Goal: Task Accomplishment & Management: Use online tool/utility

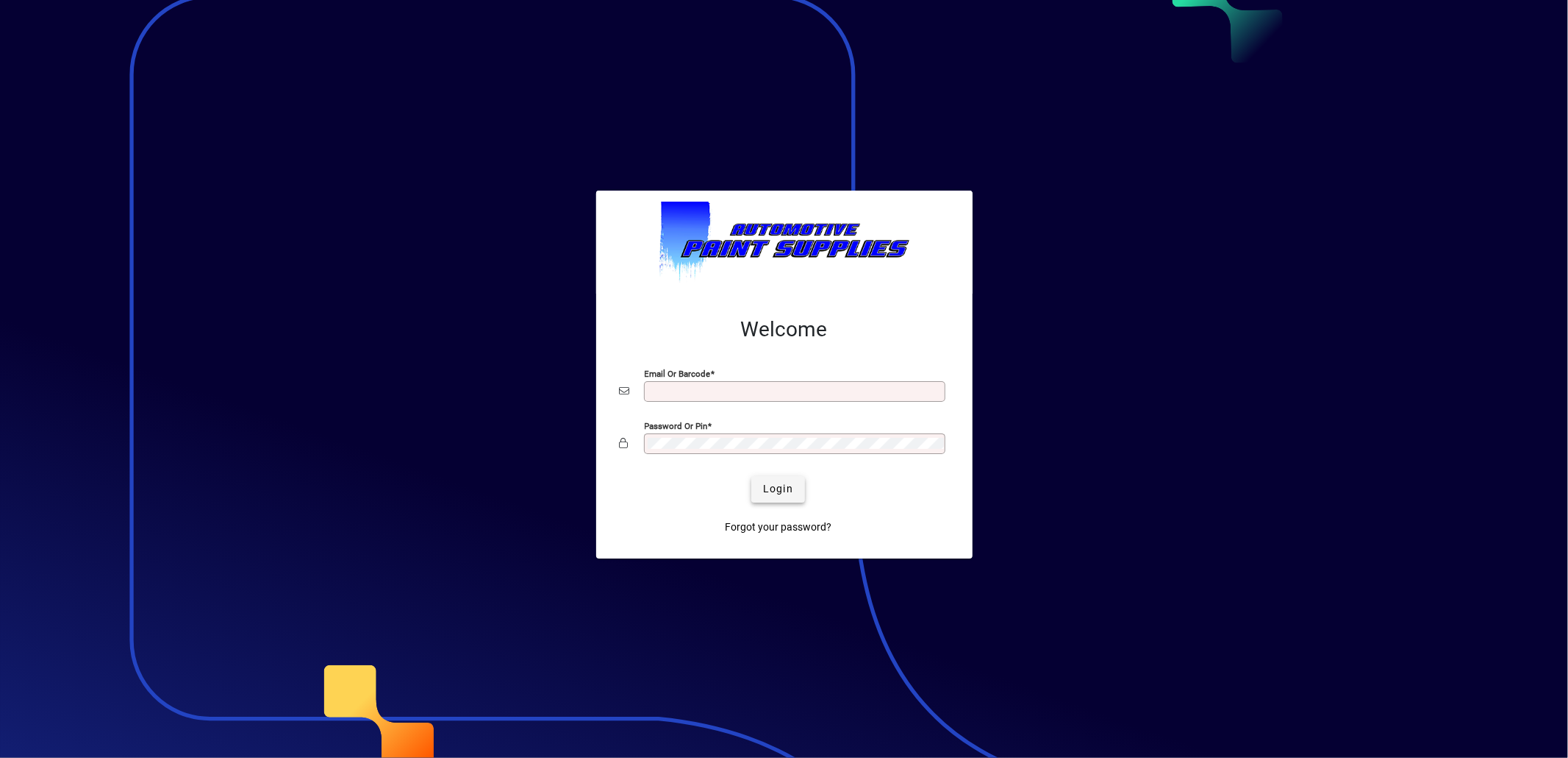
type input "**********"
click at [761, 474] on span "submit" at bounding box center [778, 489] width 54 height 36
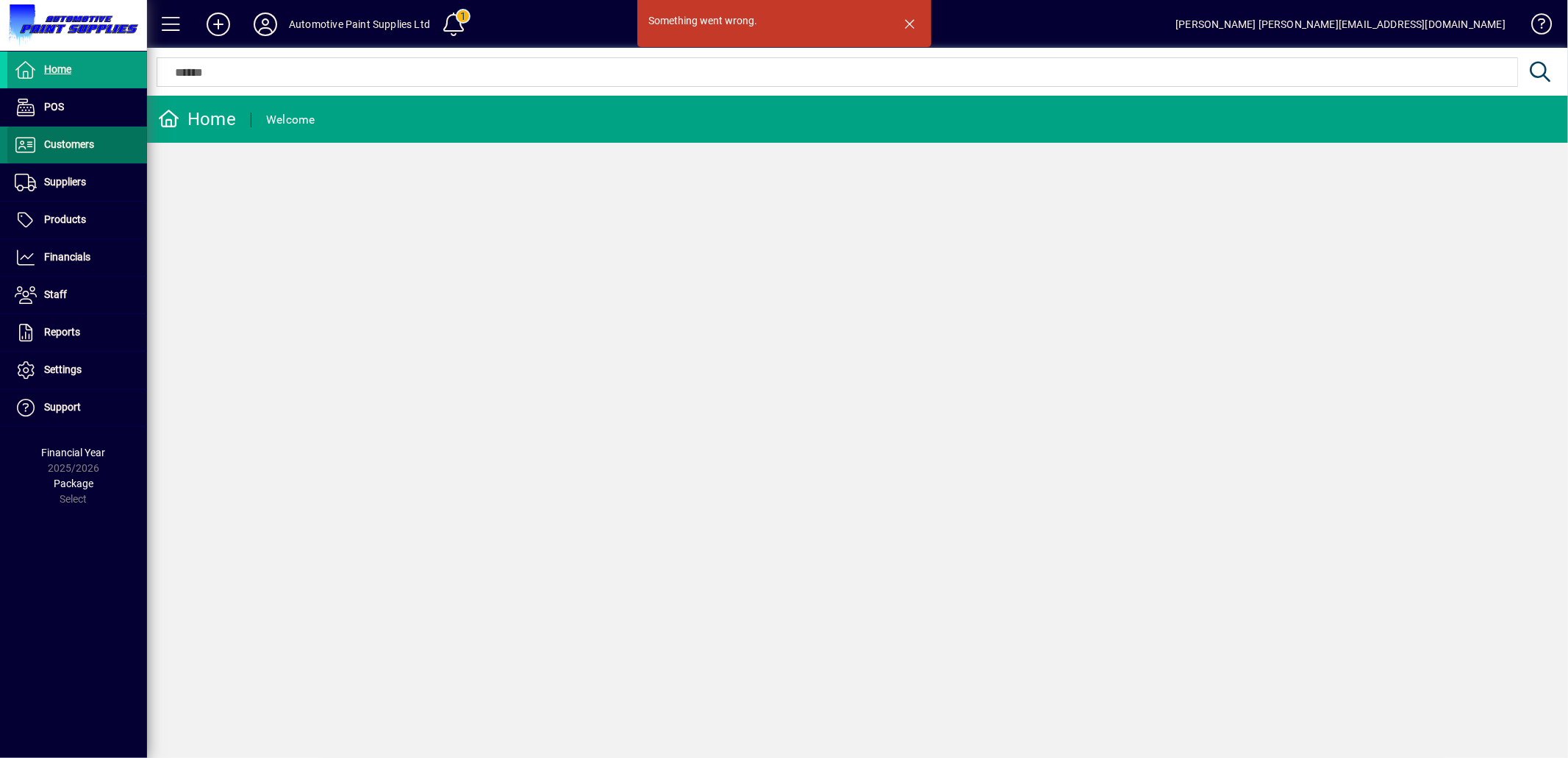
click at [77, 146] on span "Customers" at bounding box center [68, 144] width 50 height 12
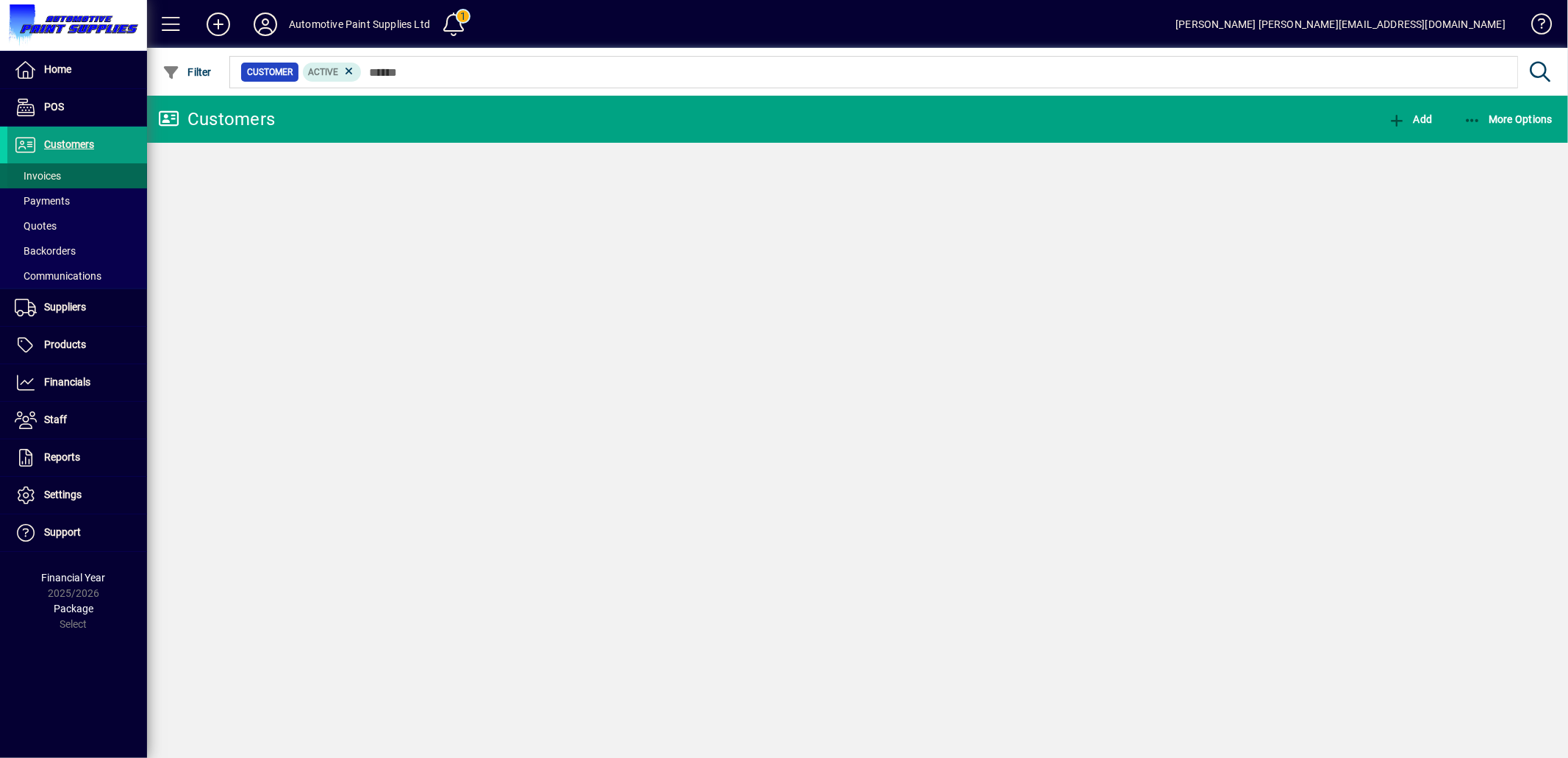
click at [70, 182] on span at bounding box center [77, 175] width 139 height 36
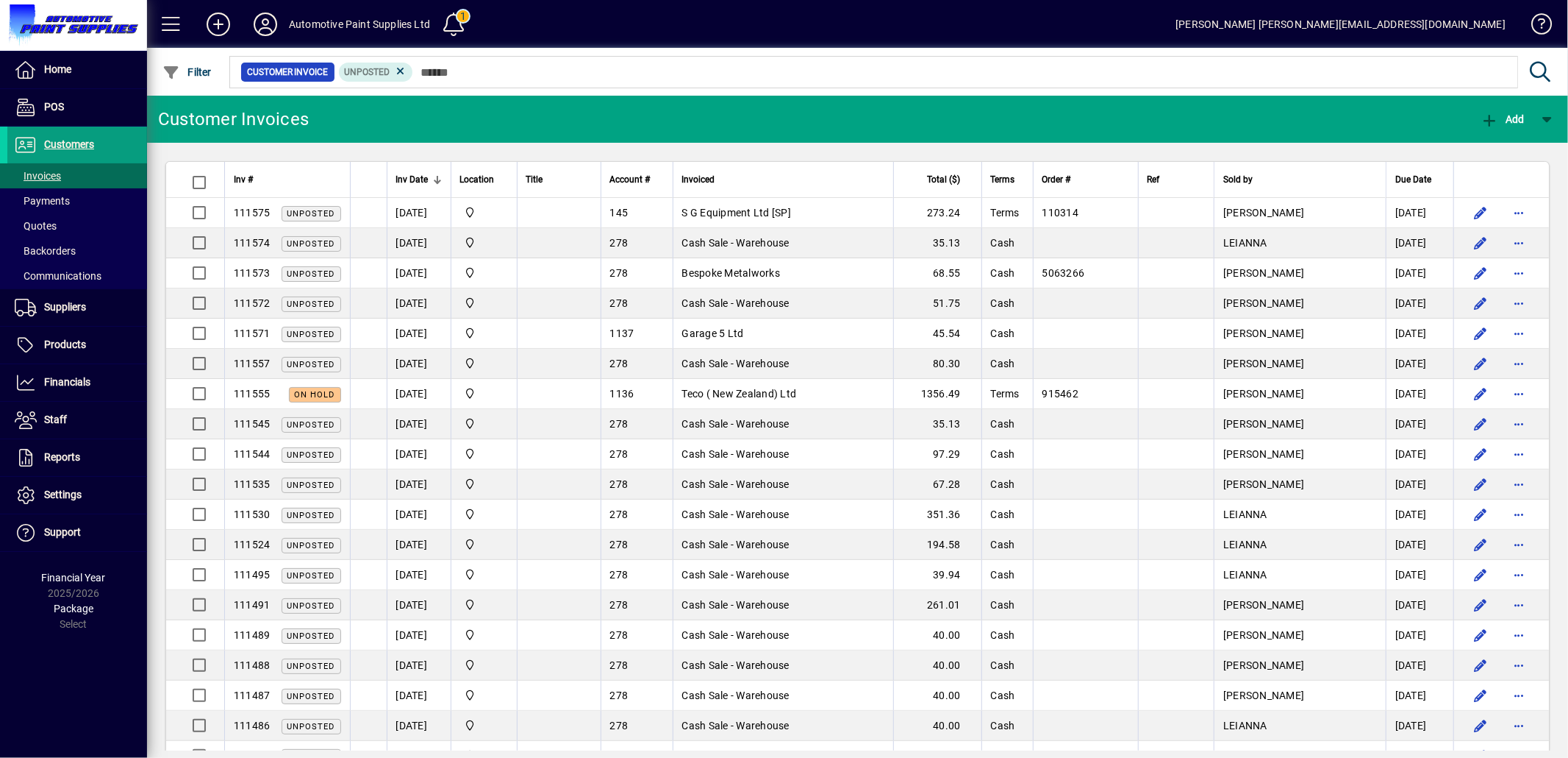
drag, startPoint x: 780, startPoint y: 200, endPoint x: 758, endPoint y: 202, distance: 22.1
click at [780, 200] on td "S G Equipment Ltd [SP]" at bounding box center [783, 213] width 221 height 30
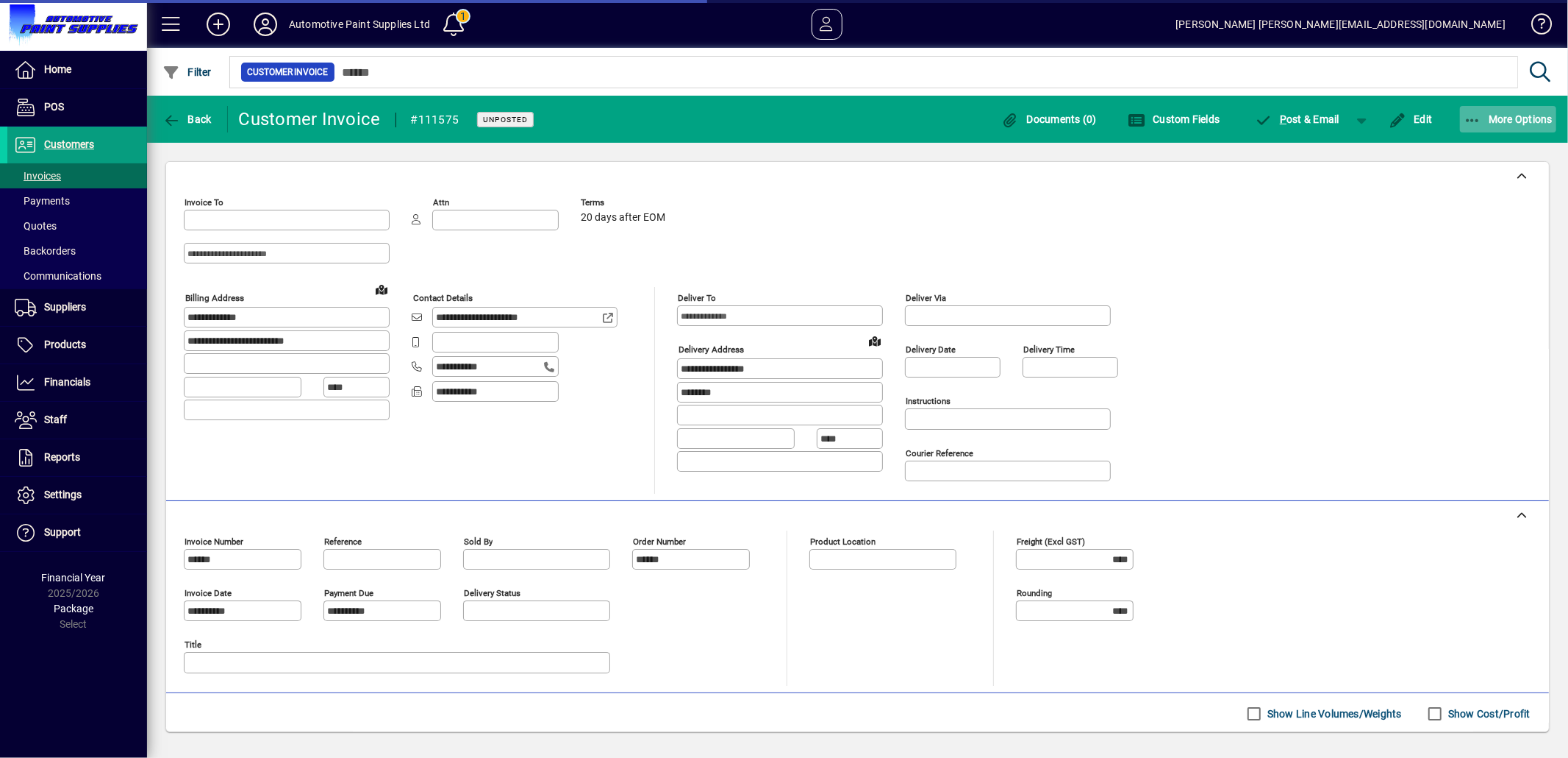
type input "**********"
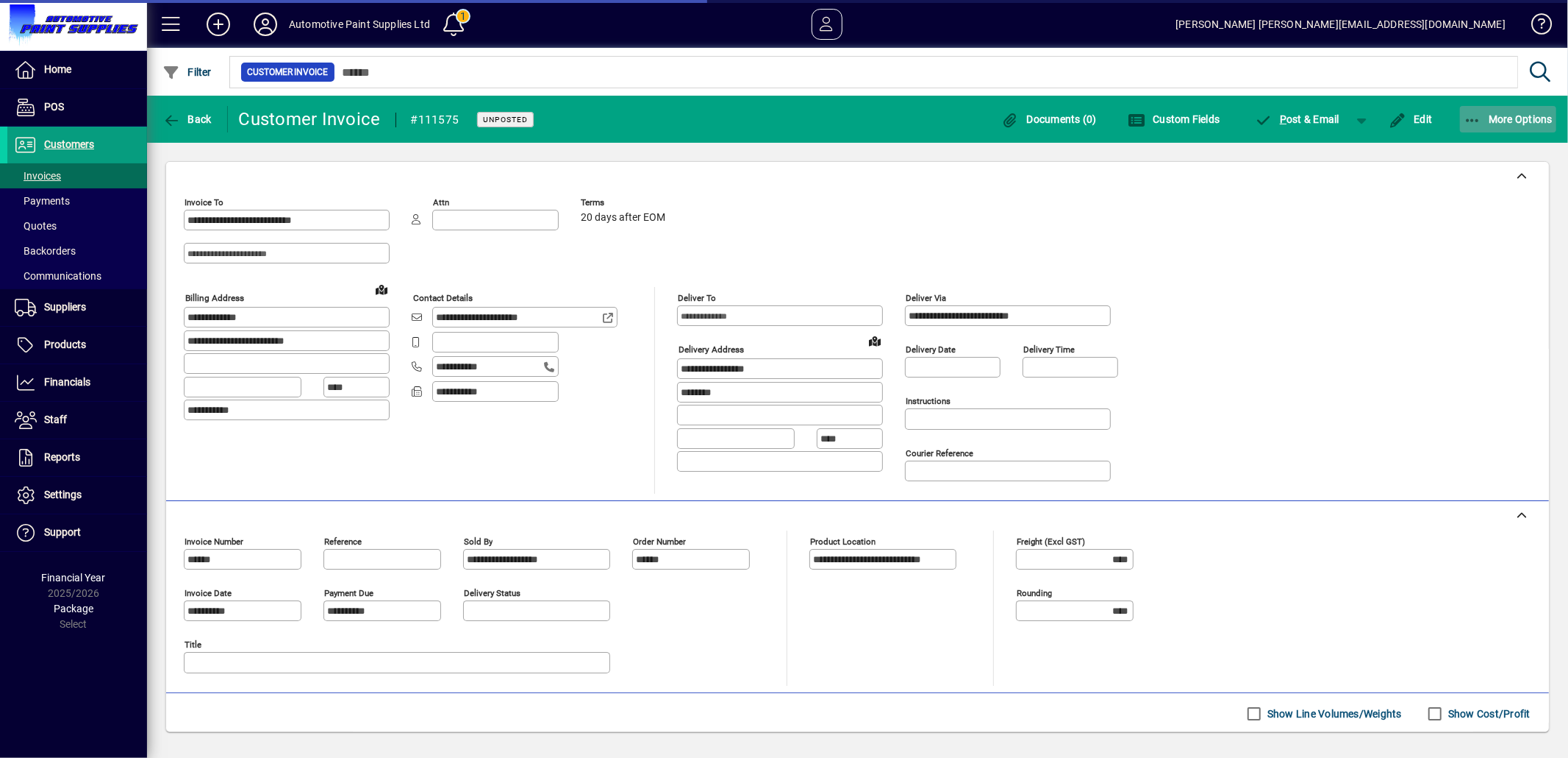
click at [1489, 120] on span "More Options" at bounding box center [1509, 119] width 89 height 12
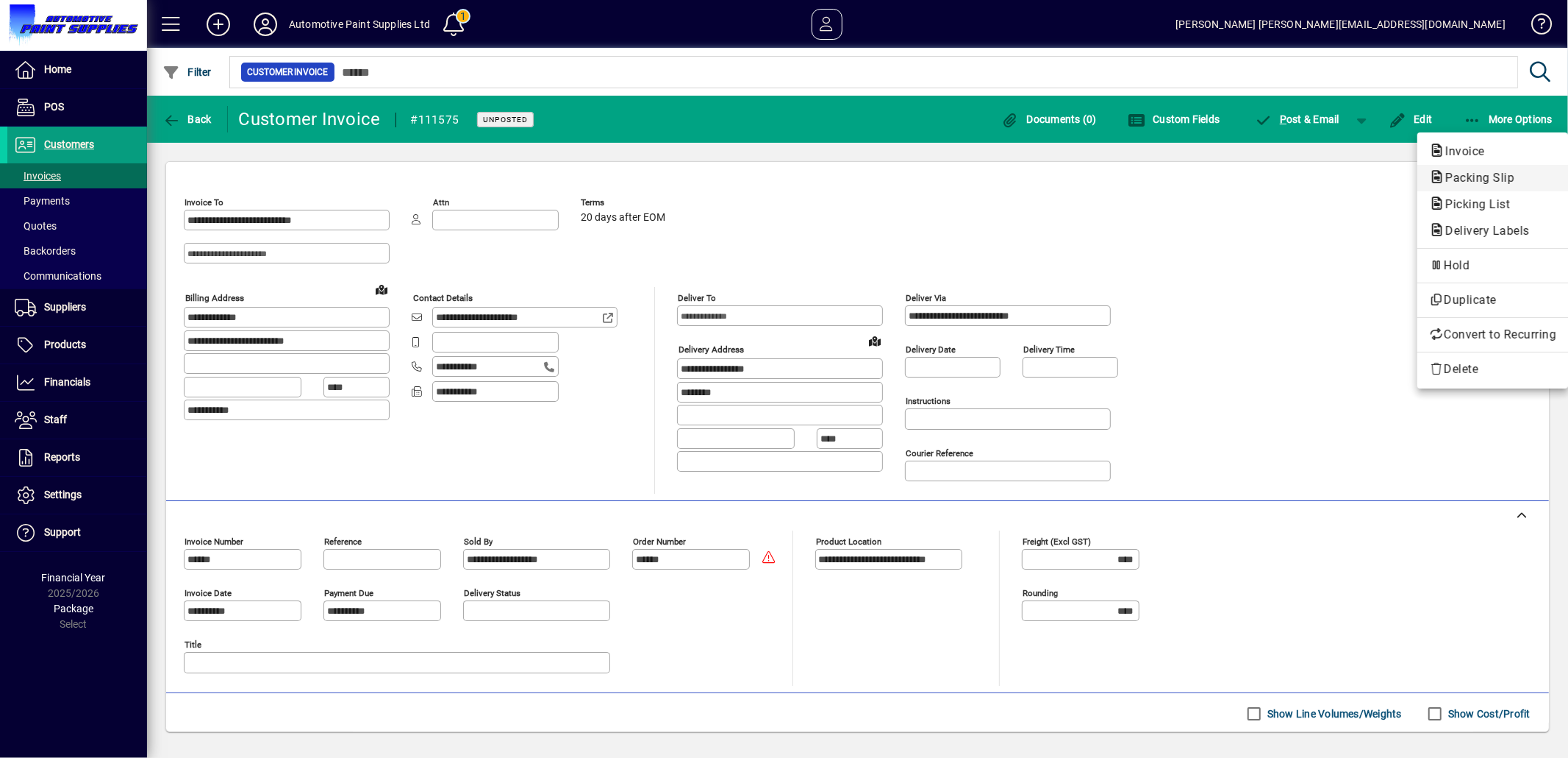
click at [1469, 182] on span "Packing Slip" at bounding box center [1476, 177] width 93 height 14
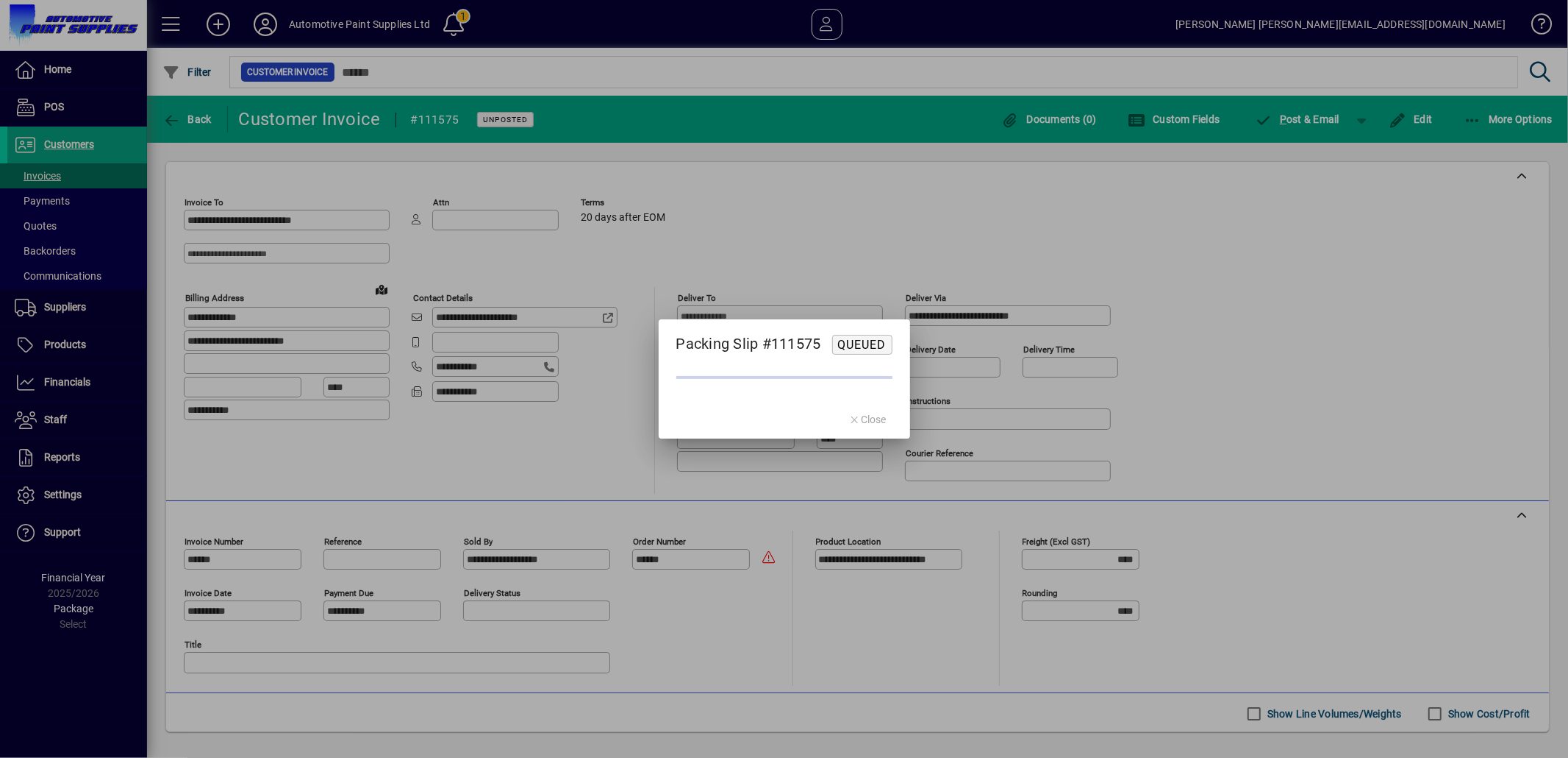
click at [863, 614] on div at bounding box center [784, 379] width 1568 height 758
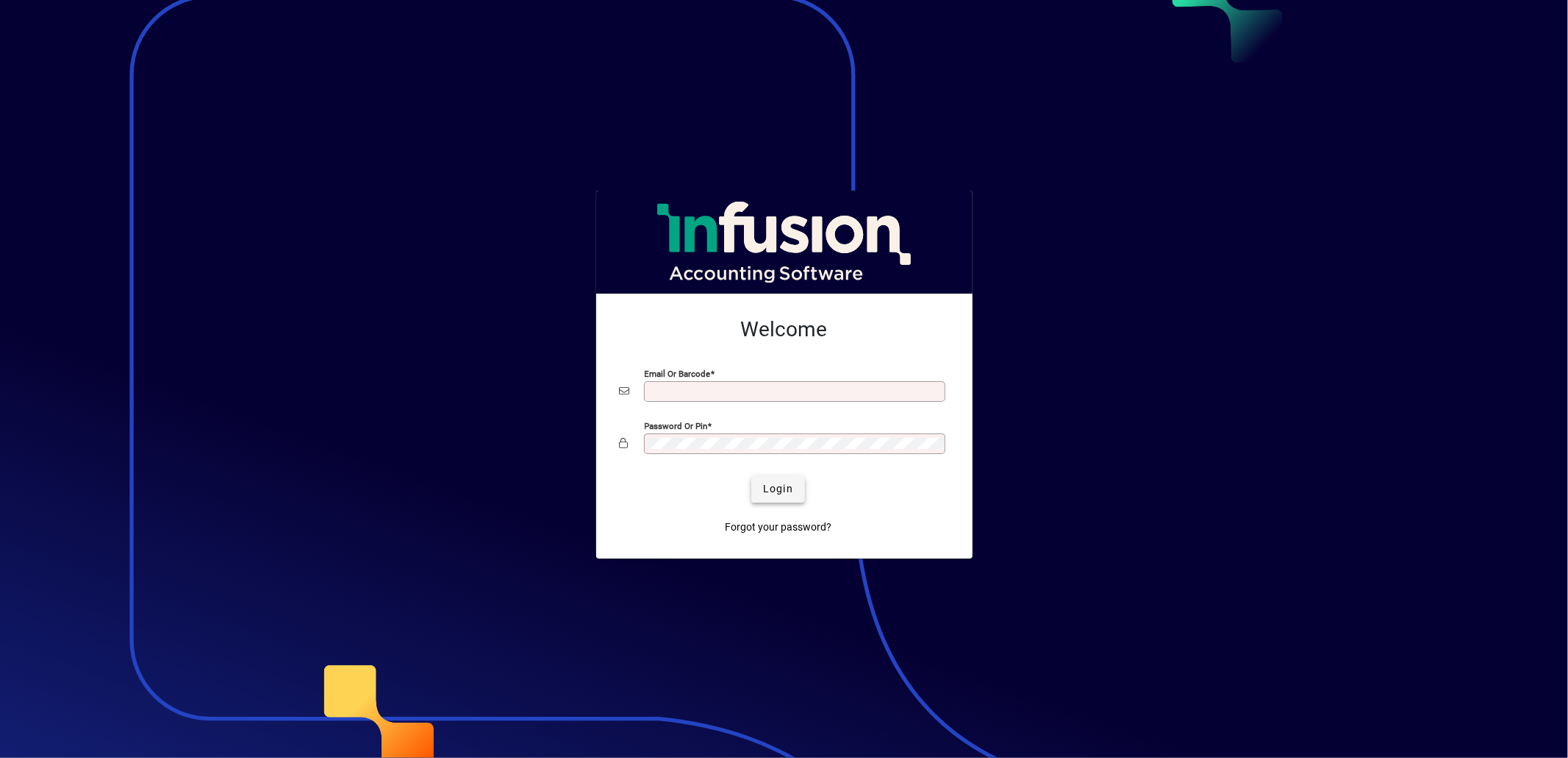
type input "**********"
click at [772, 492] on span "Login" at bounding box center [778, 488] width 30 height 16
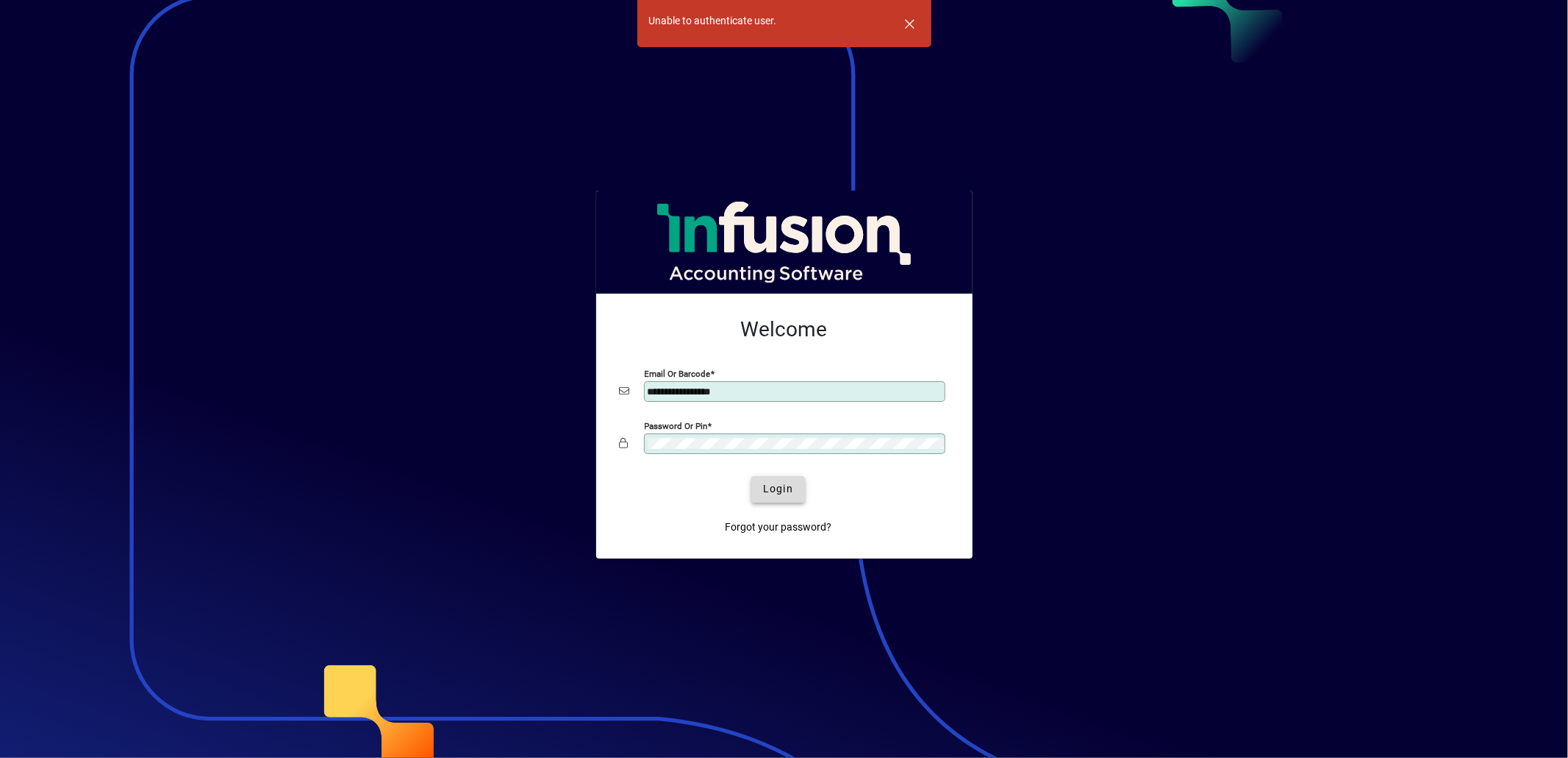
click at [777, 490] on span "Login" at bounding box center [778, 488] width 30 height 16
click at [908, 16] on span "button" at bounding box center [910, 23] width 36 height 36
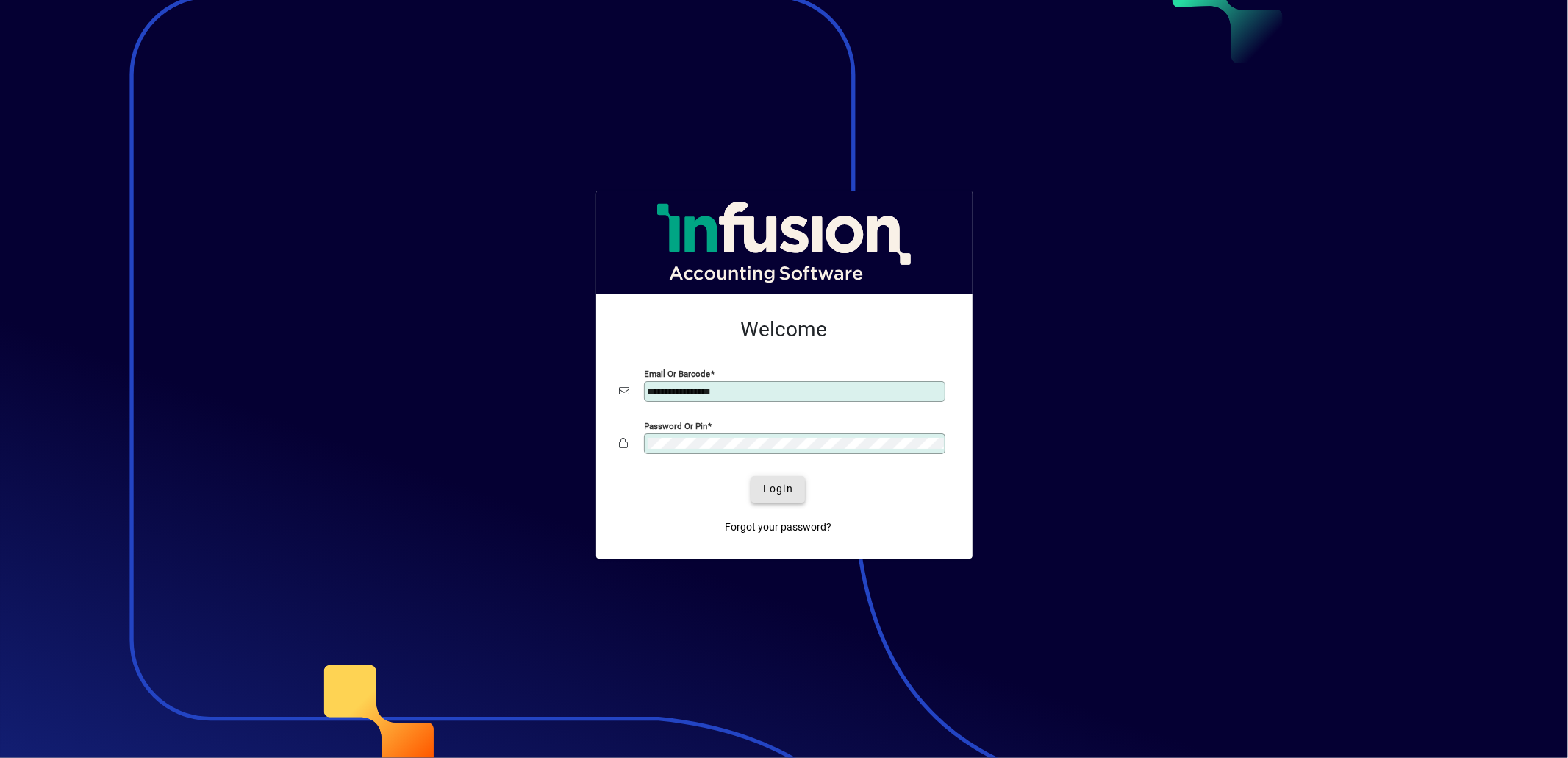
click at [776, 494] on span "Login" at bounding box center [778, 488] width 30 height 16
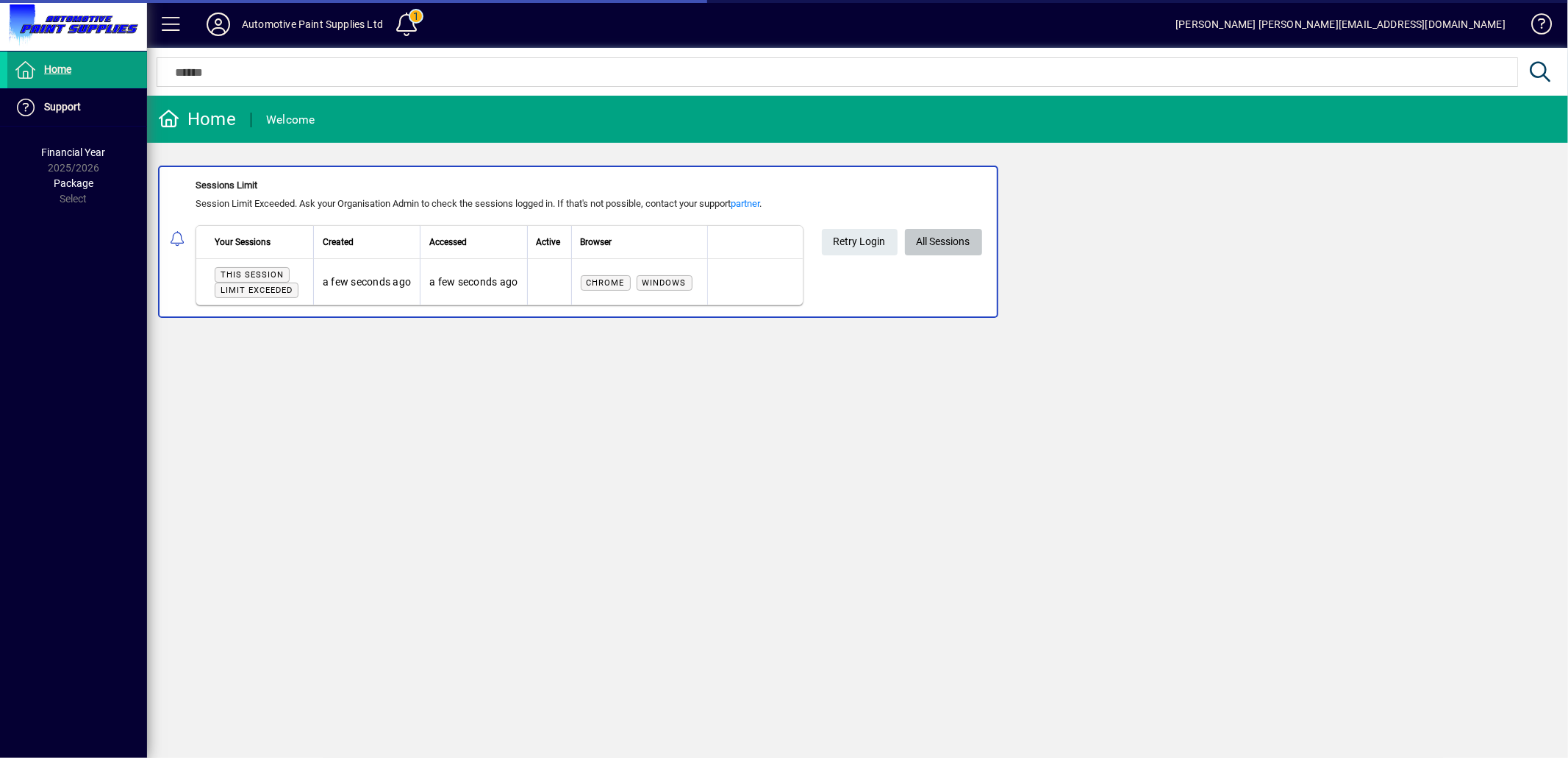
click at [940, 239] on span "All Sessions" at bounding box center [944, 242] width 54 height 25
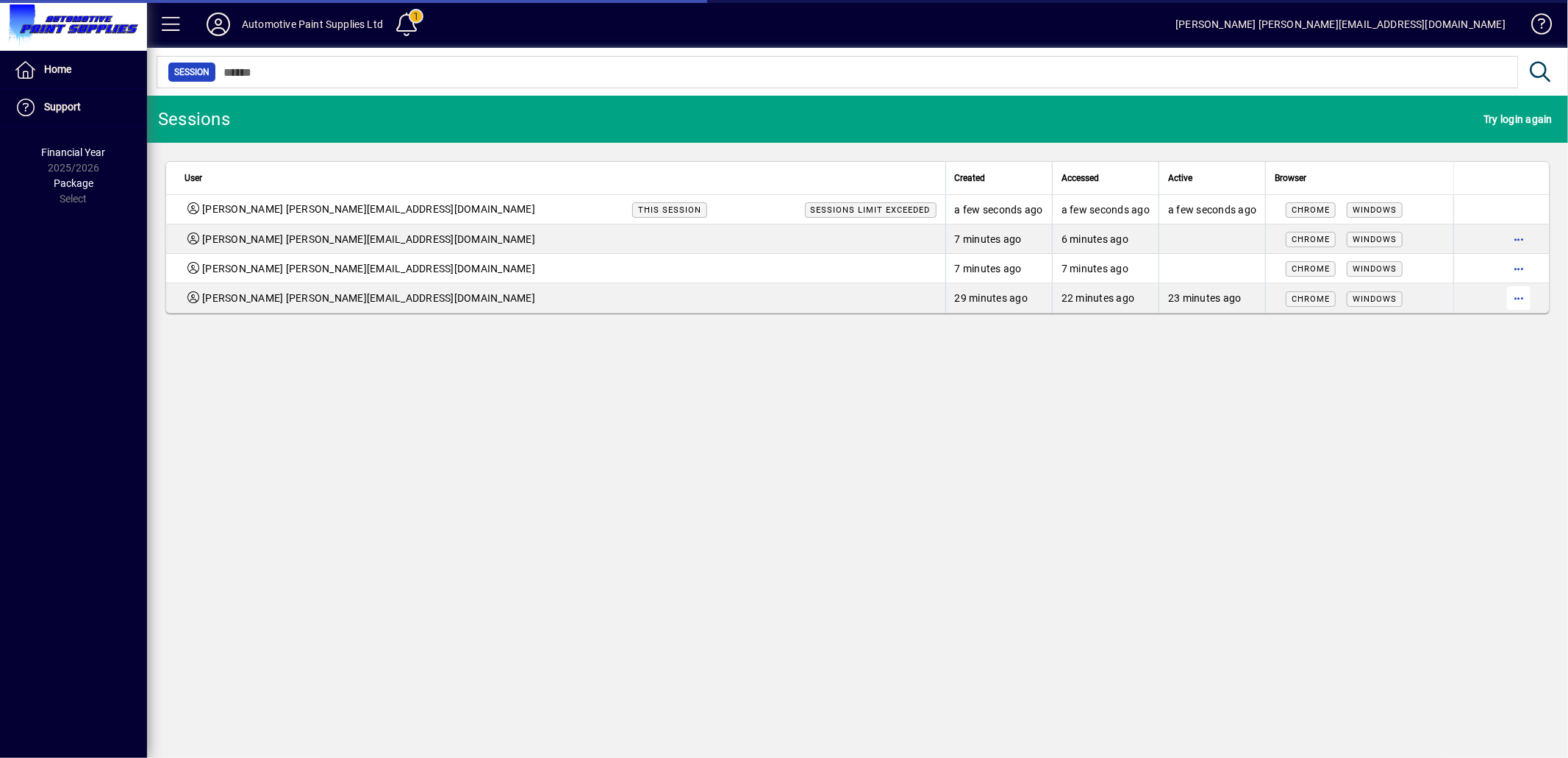
click at [1519, 297] on span "button" at bounding box center [1519, 297] width 36 height 36
click at [1418, 334] on span "Logout" at bounding box center [1457, 329] width 123 height 17
click at [1517, 268] on span "button" at bounding box center [1519, 268] width 36 height 36
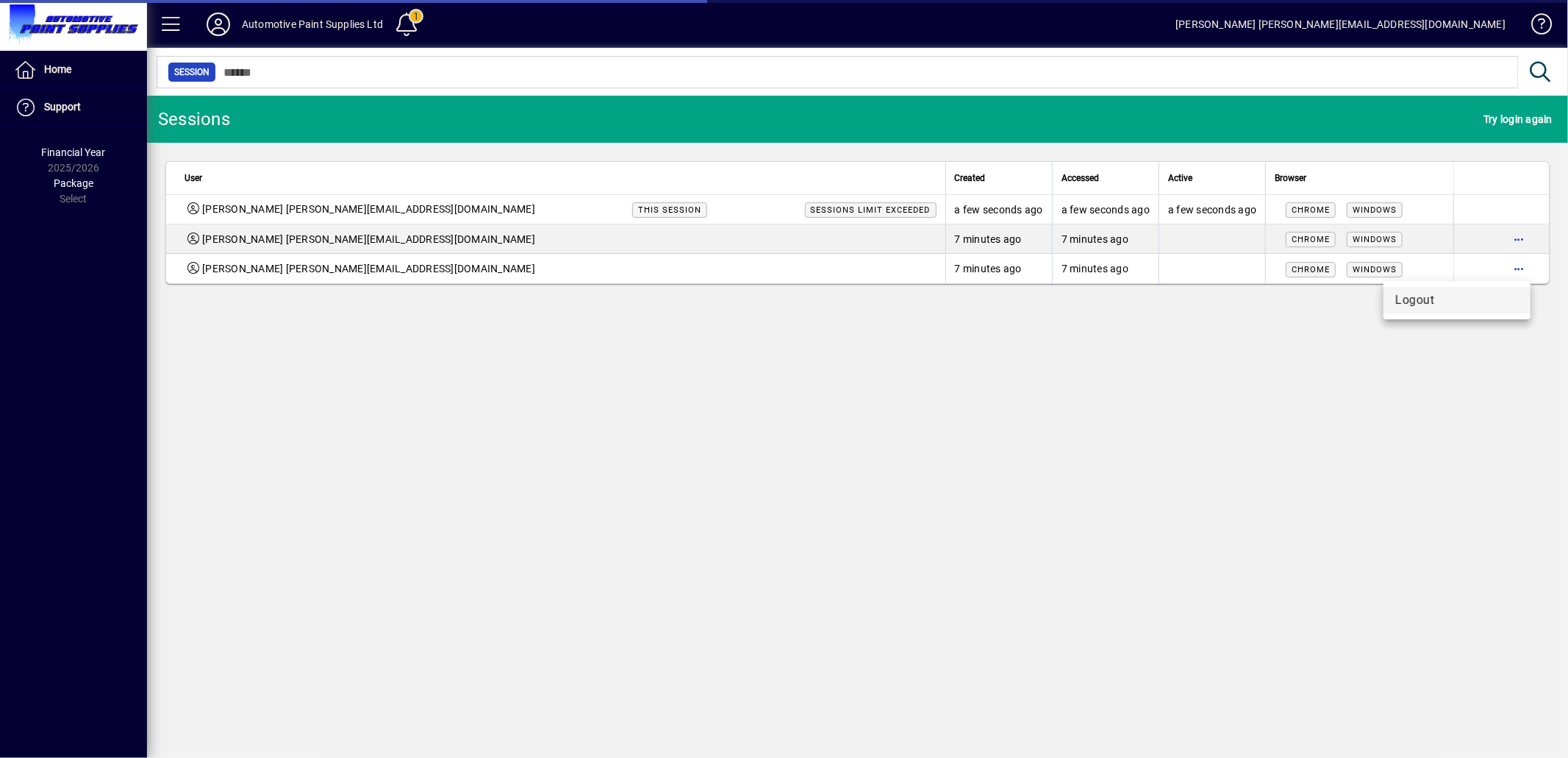
click at [1419, 297] on span "Logout" at bounding box center [1457, 299] width 123 height 17
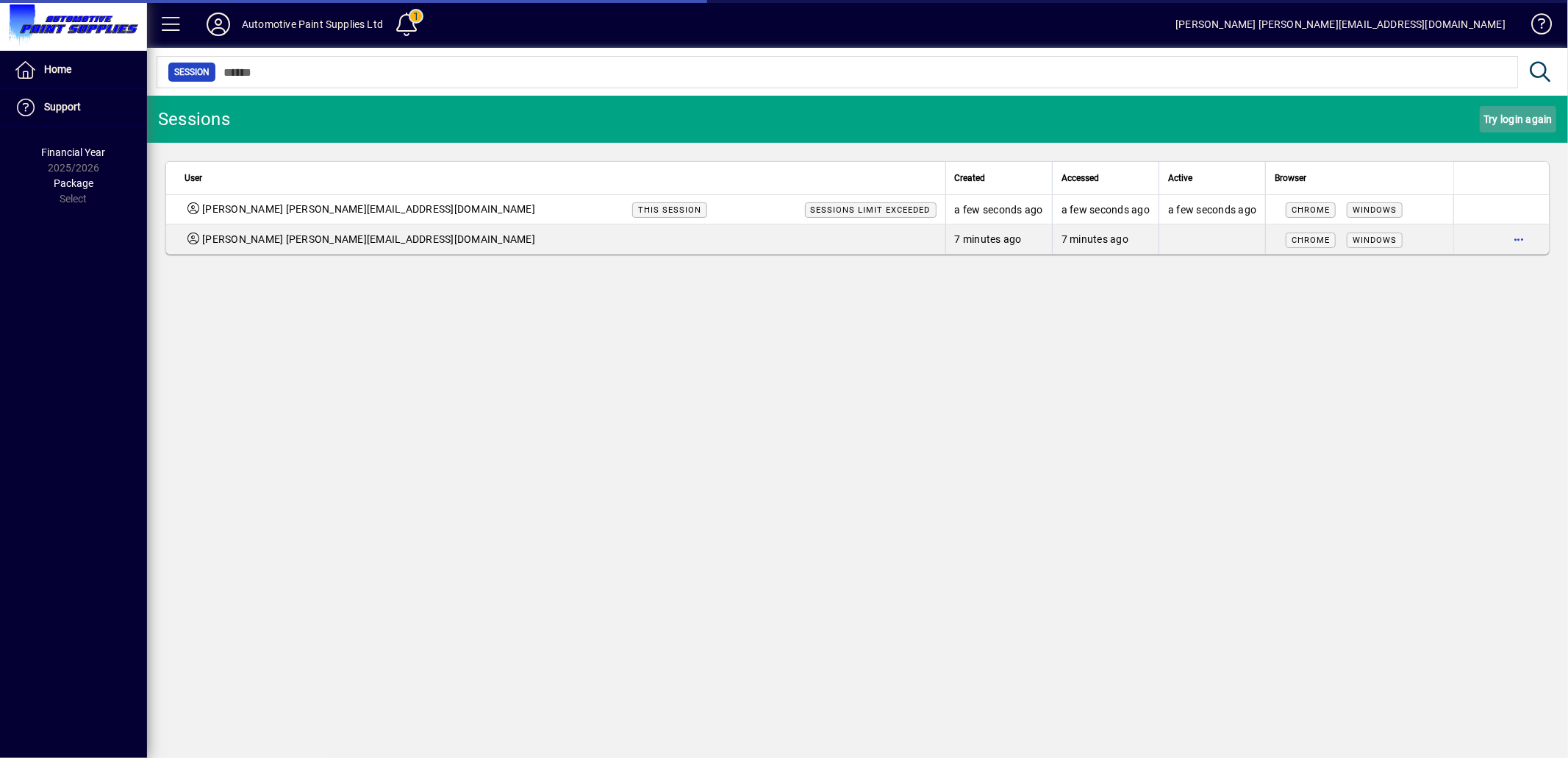
click at [1513, 110] on span "Try login again" at bounding box center [1519, 119] width 69 height 24
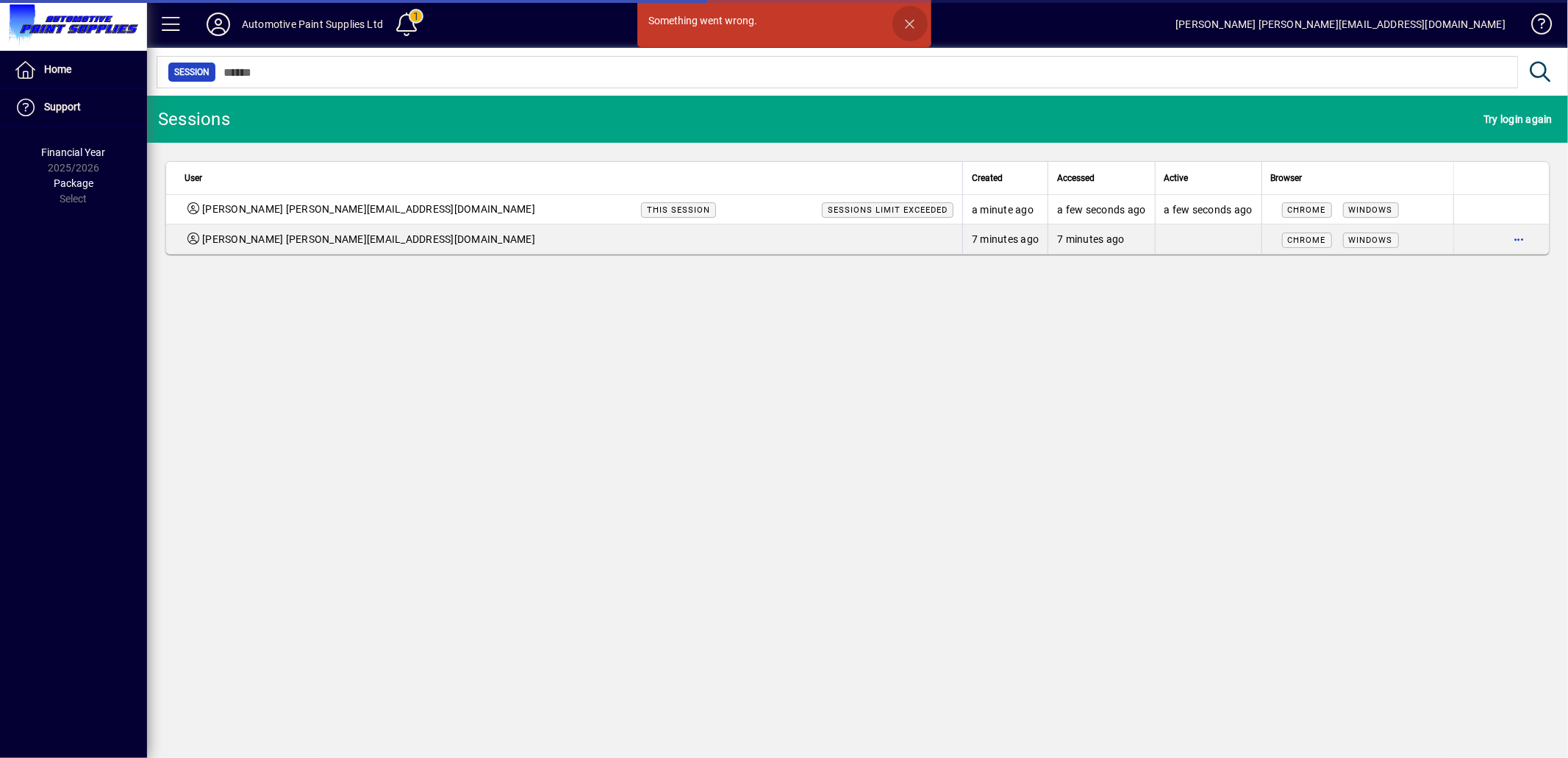
click at [909, 22] on span "button" at bounding box center [910, 23] width 36 height 36
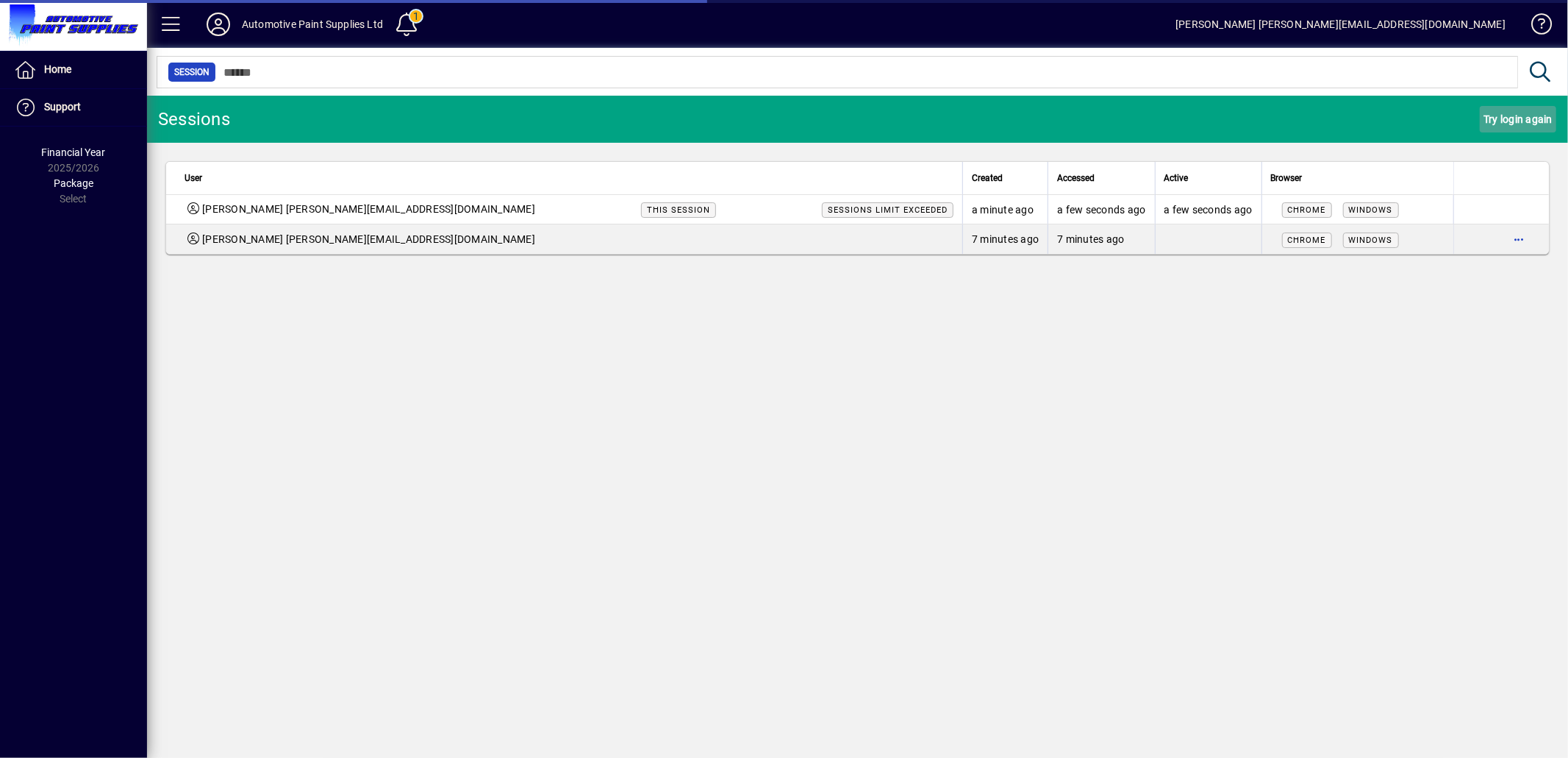
click at [1501, 122] on span "Try login again" at bounding box center [1519, 119] width 69 height 24
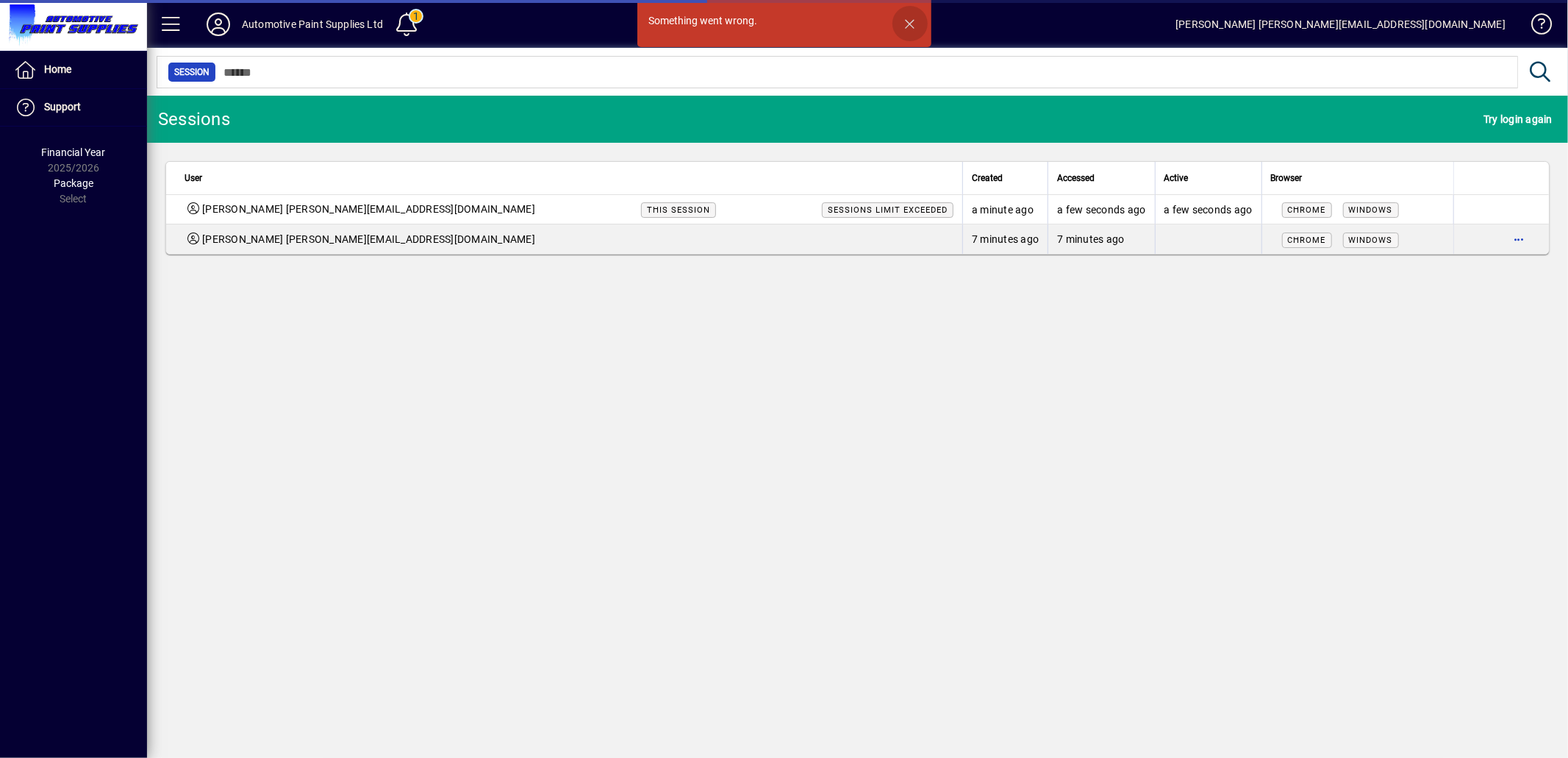
click at [914, 23] on span "button" at bounding box center [910, 23] width 36 height 36
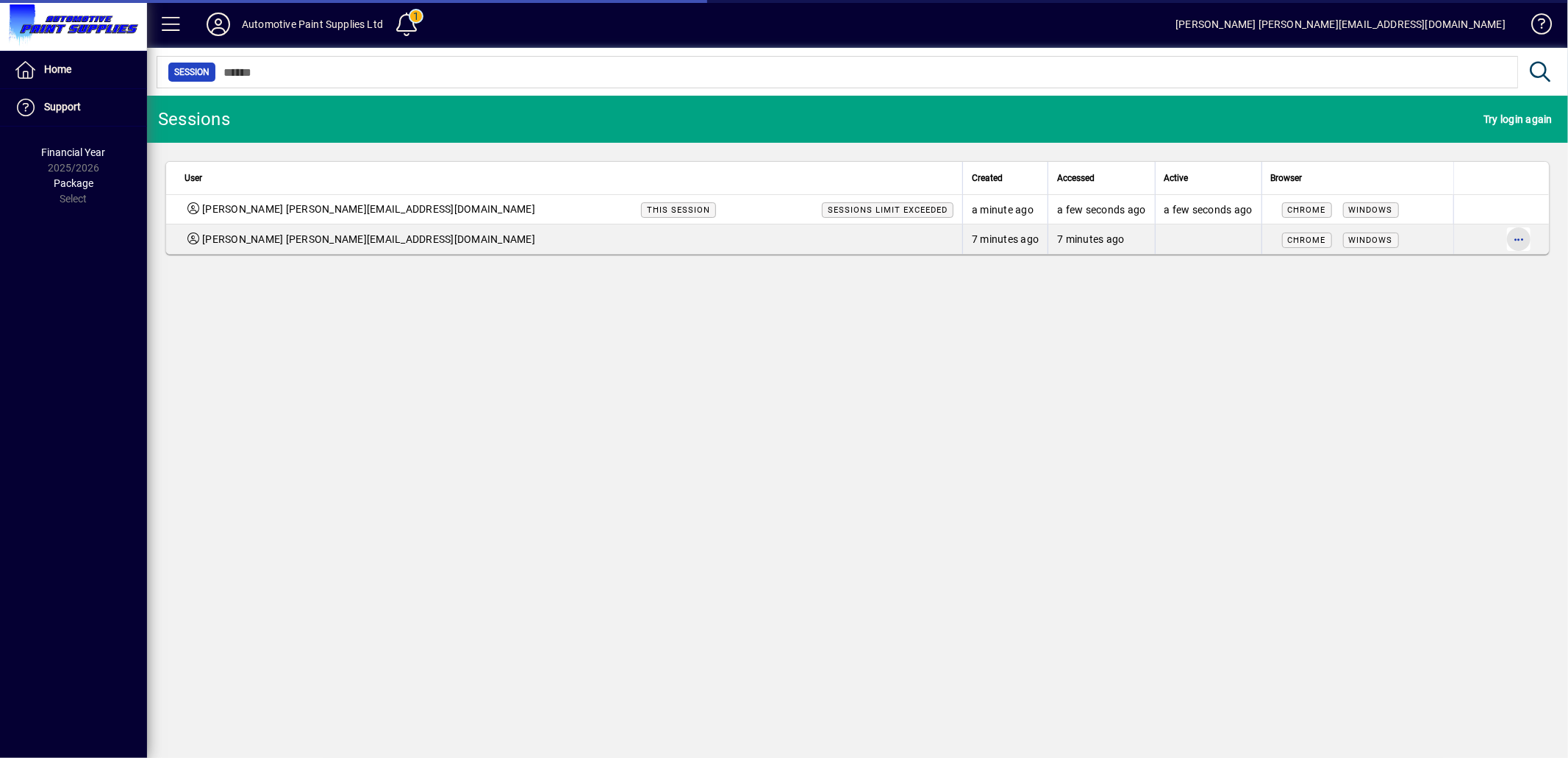
click at [1520, 237] on span "button" at bounding box center [1519, 239] width 36 height 36
click at [1417, 267] on span "Logout" at bounding box center [1457, 270] width 123 height 17
click at [1500, 116] on span "Try login again" at bounding box center [1519, 119] width 69 height 24
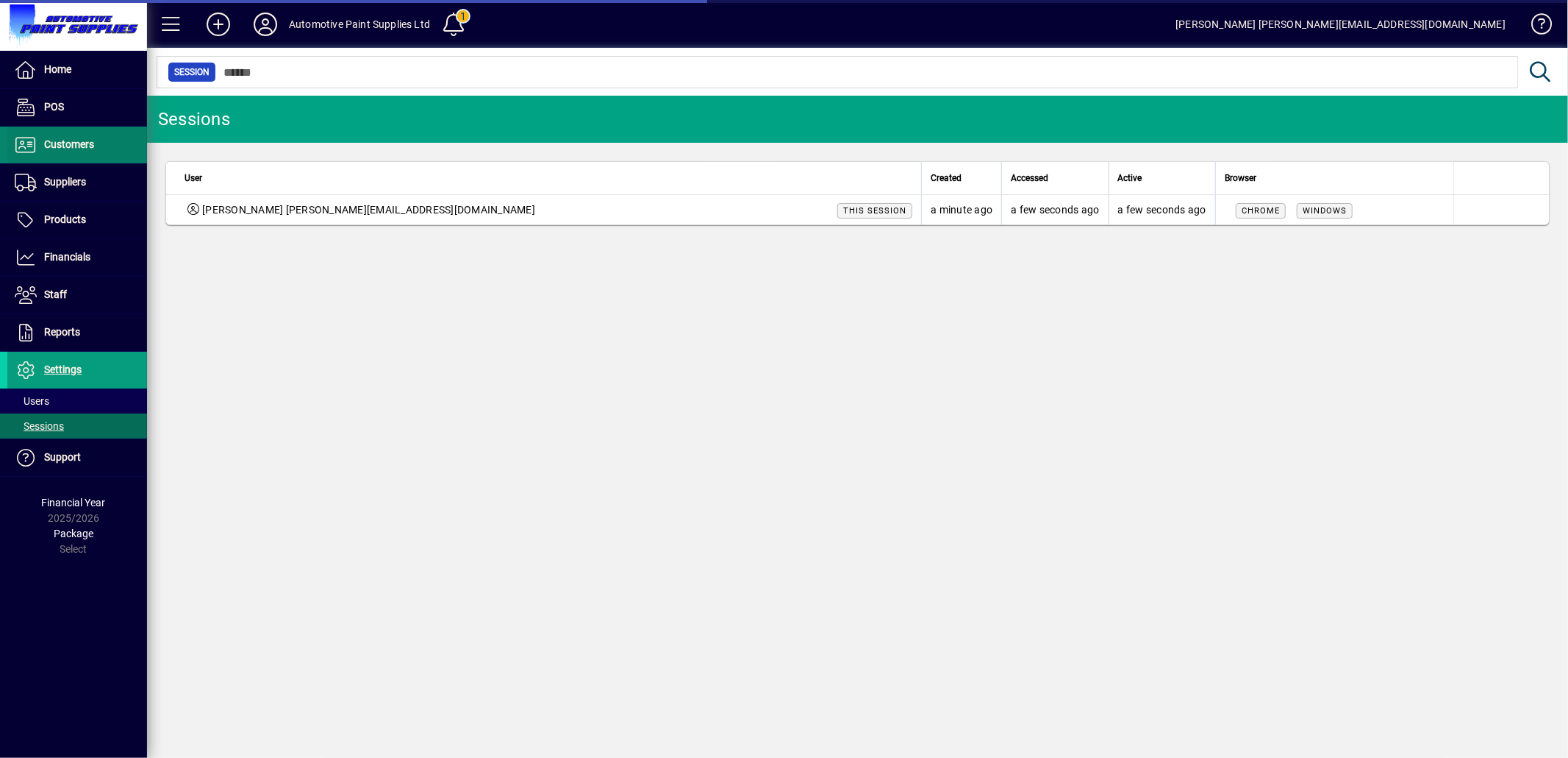
click at [60, 140] on span "Customers" at bounding box center [68, 144] width 50 height 12
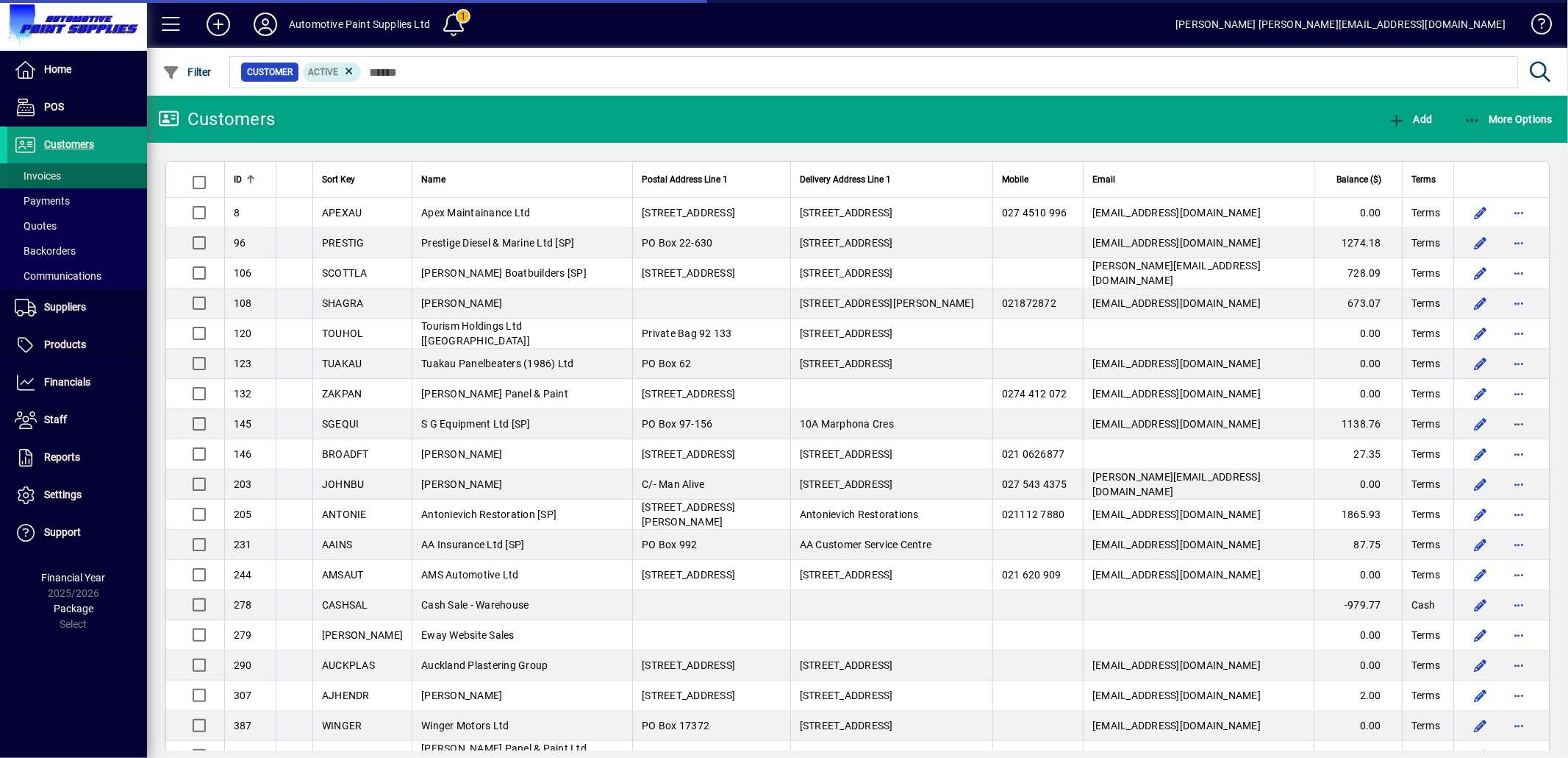
click at [43, 173] on span "Invoices" at bounding box center [37, 175] width 46 height 12
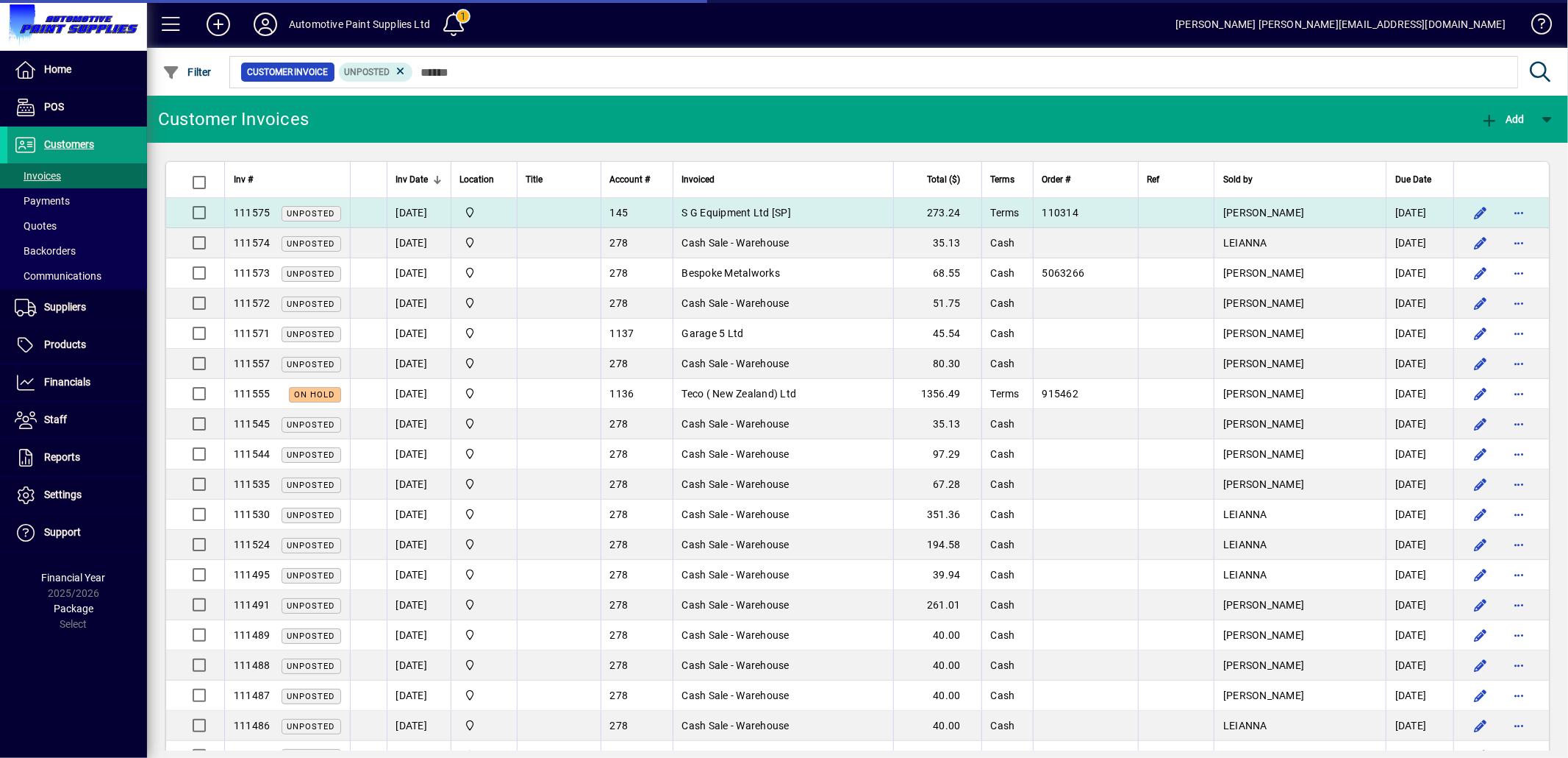
click at [753, 214] on span "S G Equipment Ltd [SP]" at bounding box center [737, 213] width 109 height 12
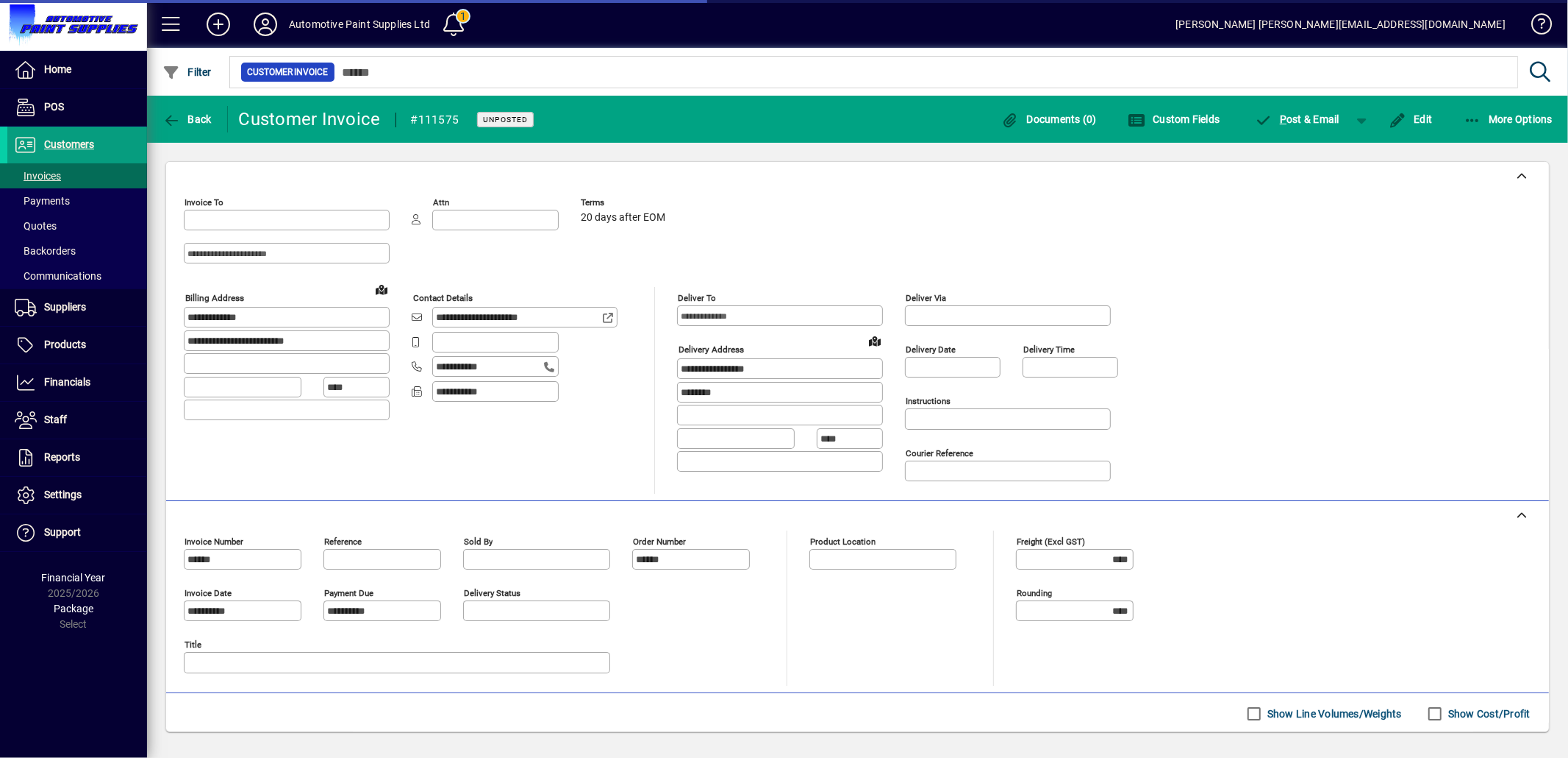
type input "**********"
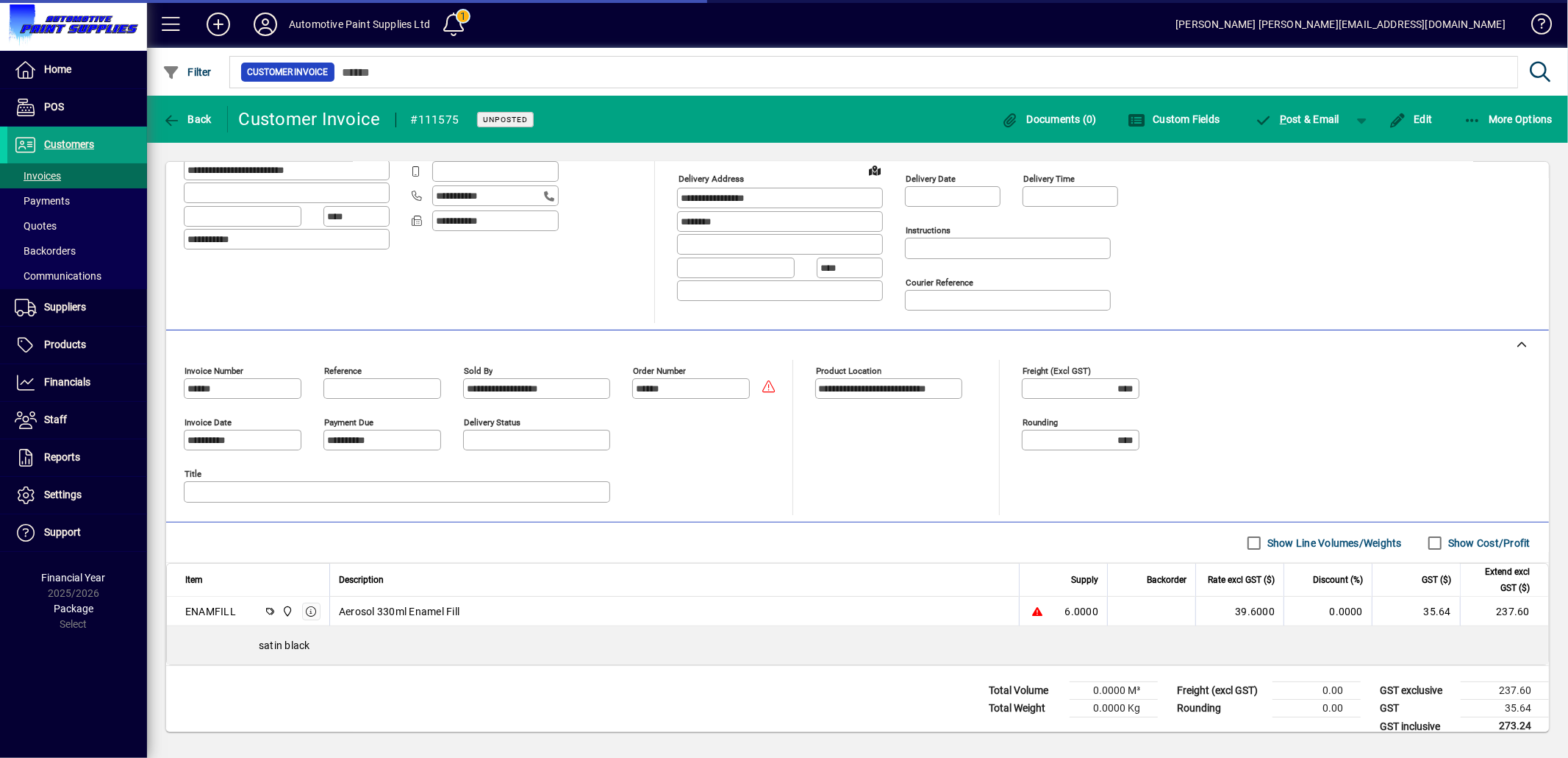
scroll to position [193, 0]
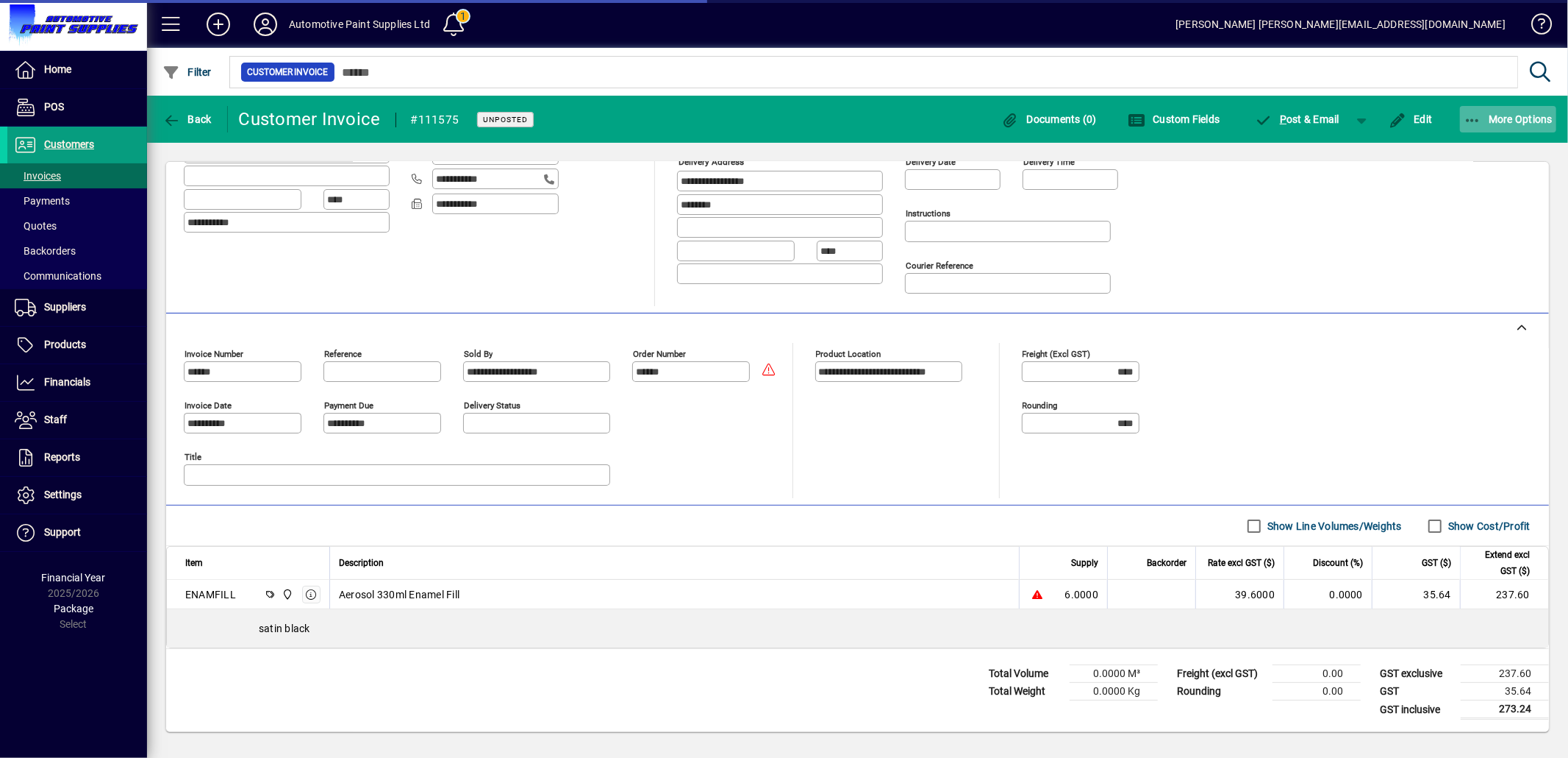
click at [1469, 119] on icon "button" at bounding box center [1473, 120] width 18 height 15
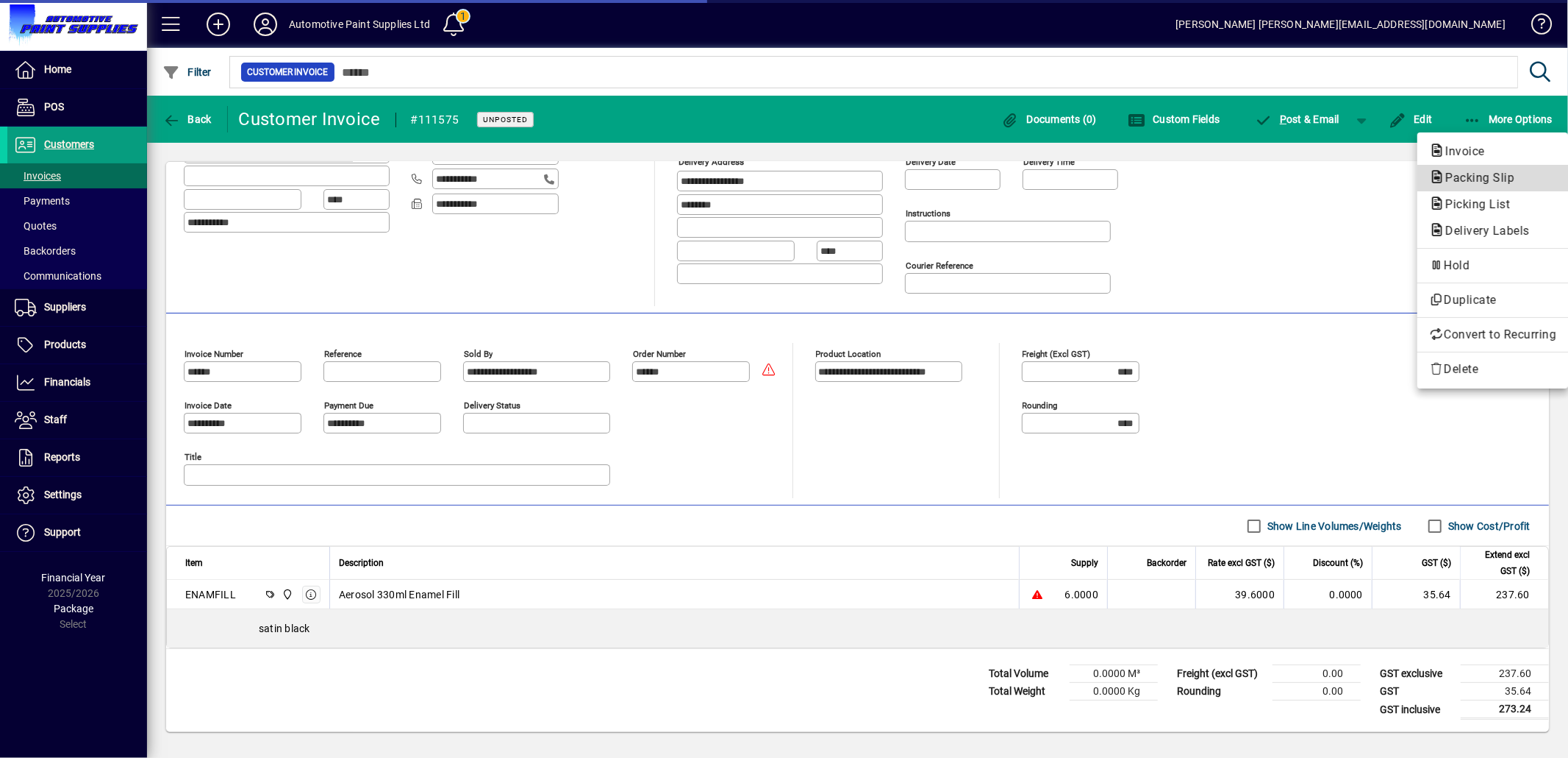
click at [1453, 179] on span "Packing Slip" at bounding box center [1476, 177] width 93 height 14
